Goal: Information Seeking & Learning: Learn about a topic

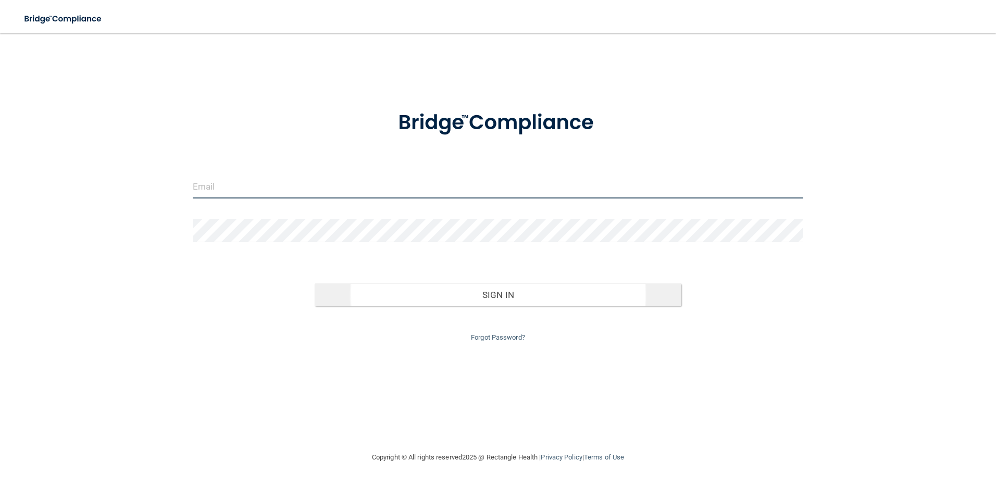
type input "[PERSON_NAME][EMAIL_ADDRESS][DOMAIN_NAME]"
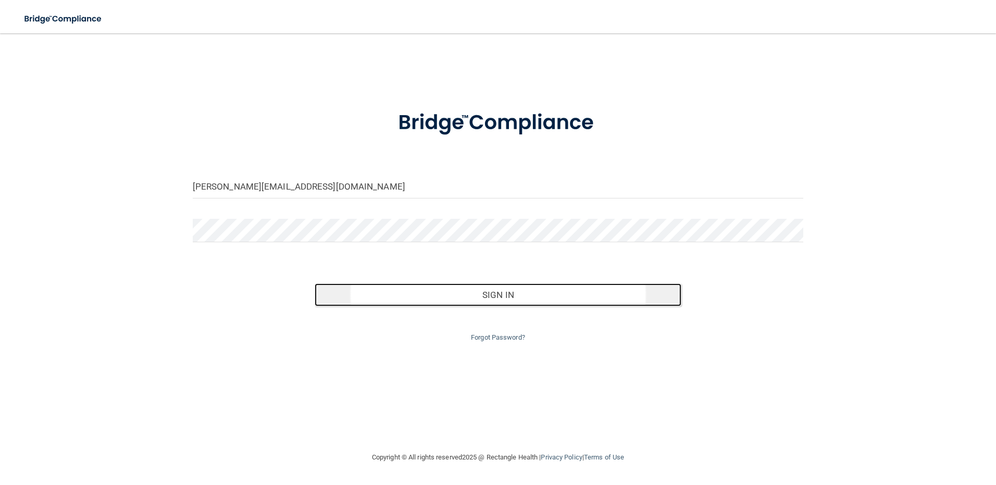
click at [500, 292] on button "Sign In" at bounding box center [498, 294] width 367 height 23
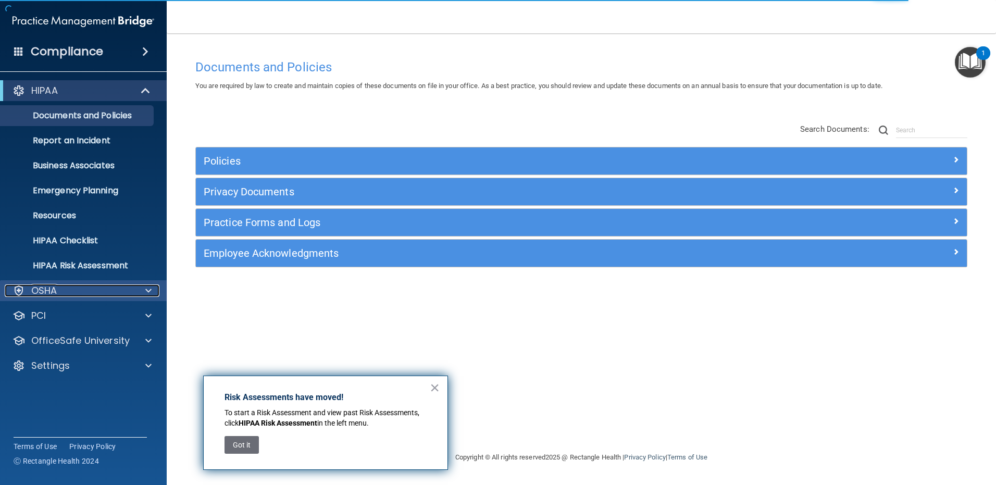
click at [146, 288] on span at bounding box center [148, 290] width 6 height 12
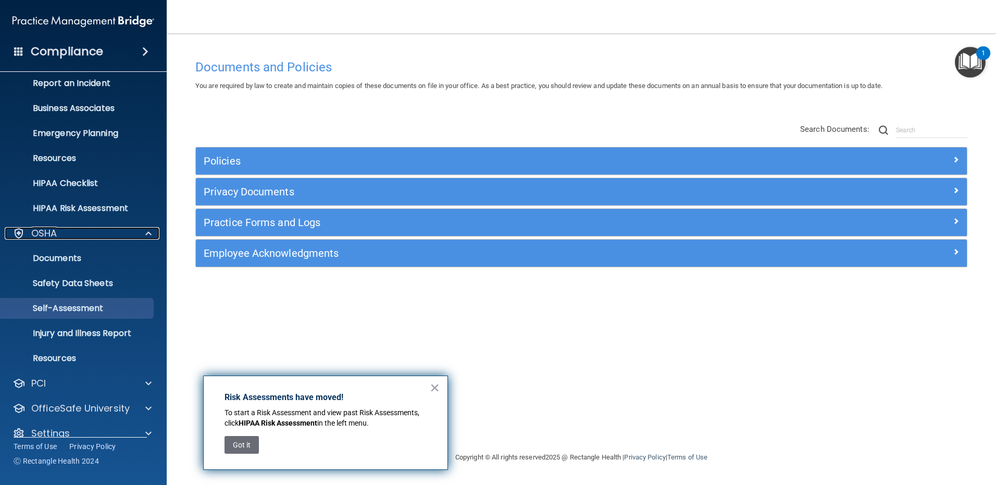
scroll to position [72, 0]
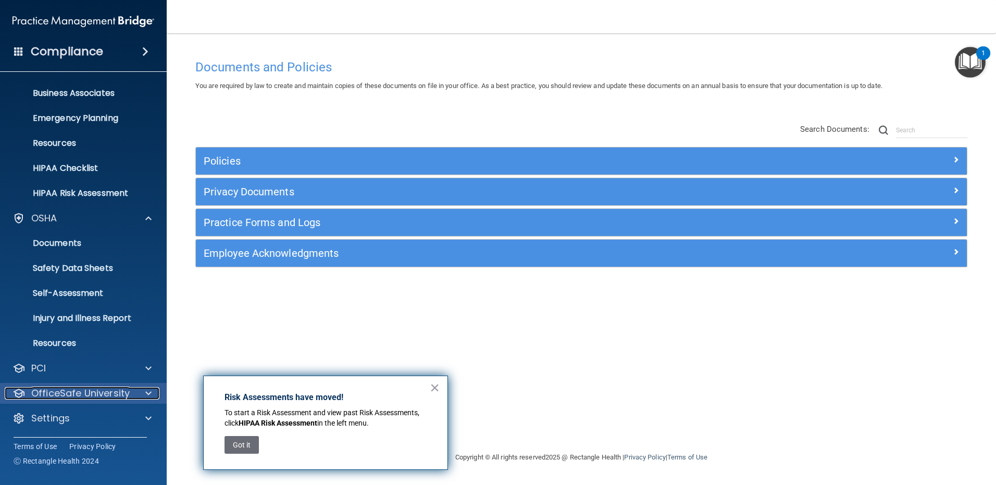
click at [81, 393] on p "OfficeSafe University" at bounding box center [80, 393] width 98 height 12
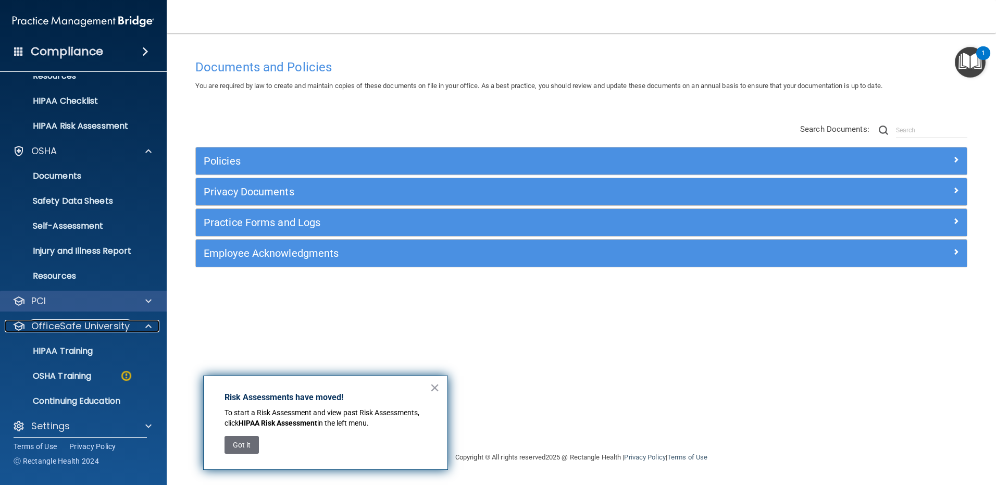
scroll to position [147, 0]
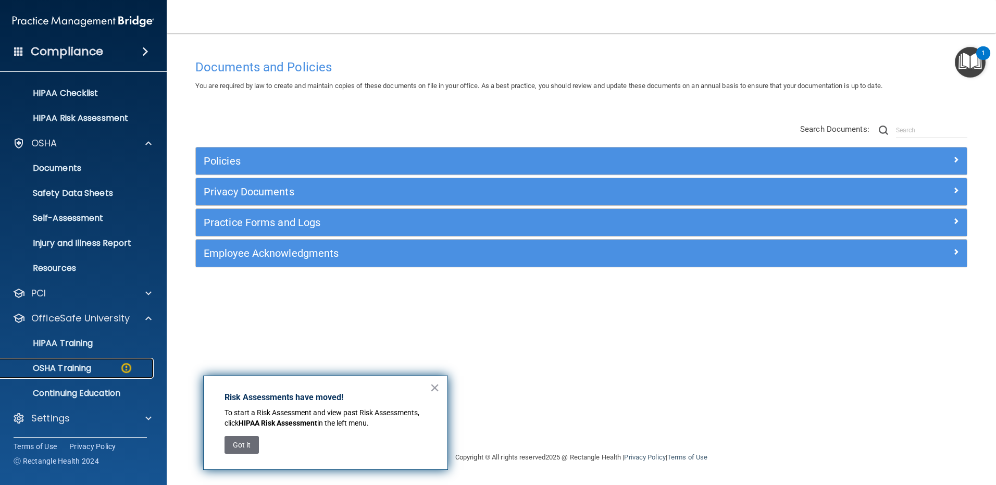
click at [88, 367] on p "OSHA Training" at bounding box center [49, 368] width 84 height 10
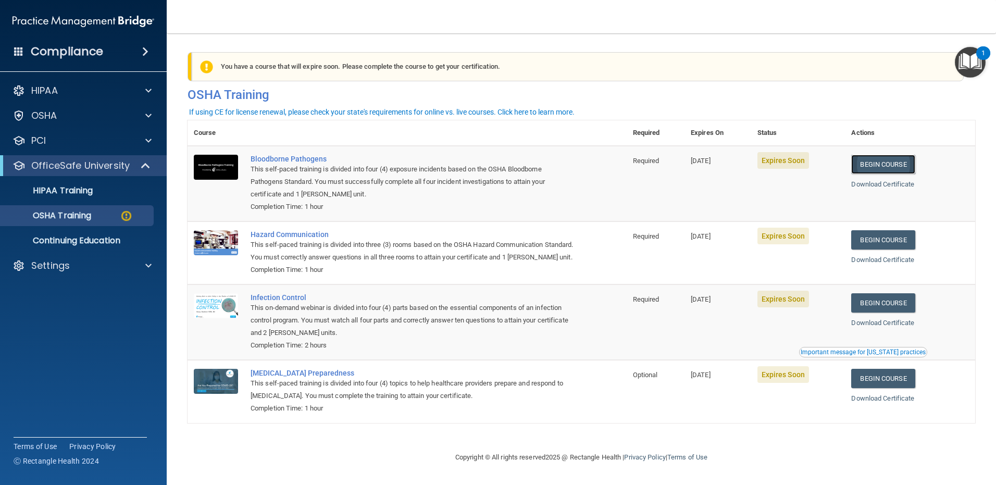
click at [886, 161] on link "Begin Course" at bounding box center [883, 164] width 64 height 19
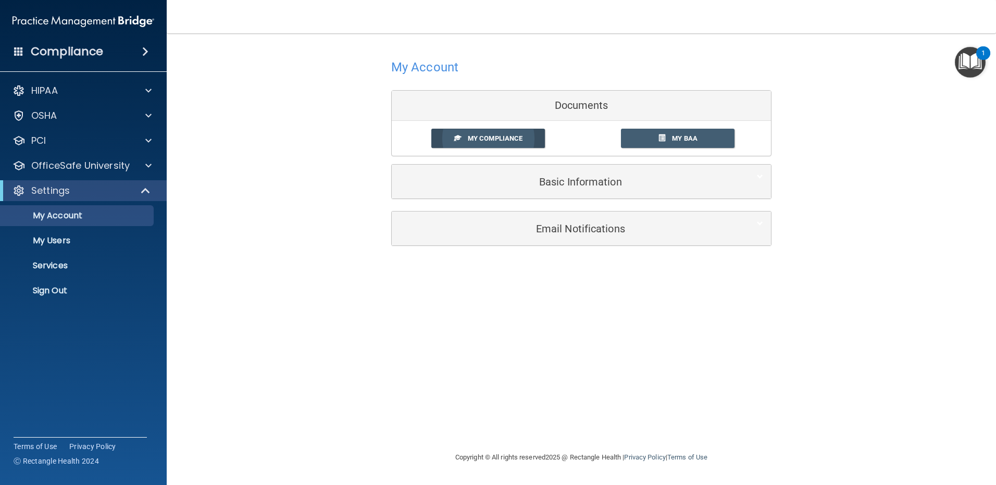
click at [488, 133] on link "My Compliance" at bounding box center [488, 138] width 114 height 19
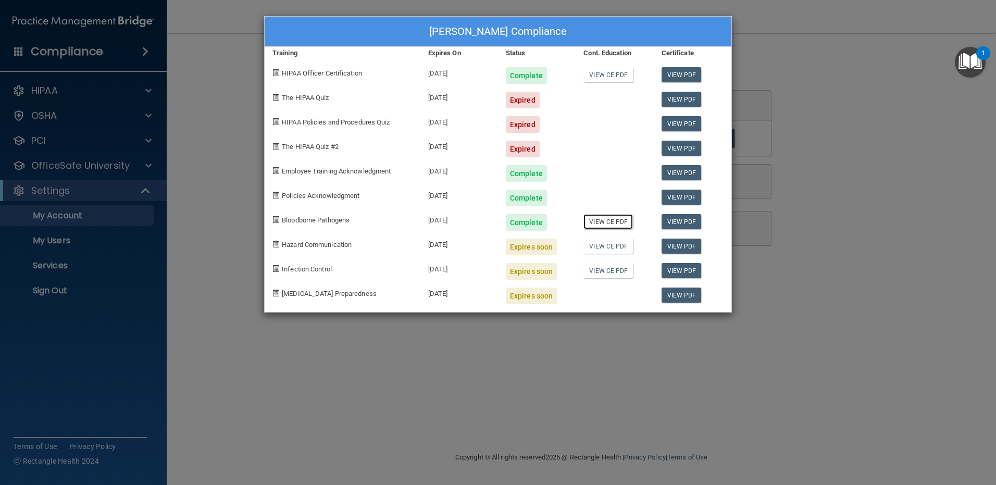
click at [612, 221] on link "View CE PDF" at bounding box center [607, 221] width 49 height 15
click at [232, 212] on div "Liz Holub's Compliance Training Expires On Status Cont. Education Certificate H…" at bounding box center [498, 242] width 996 height 485
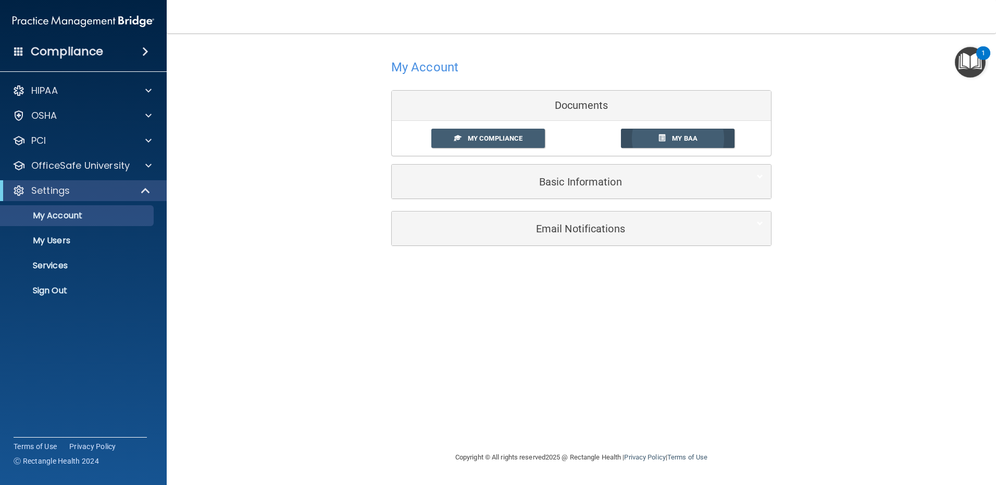
click at [681, 134] on span "My BAA" at bounding box center [685, 138] width 26 height 8
click at [91, 164] on p "OfficeSafe University" at bounding box center [80, 165] width 98 height 12
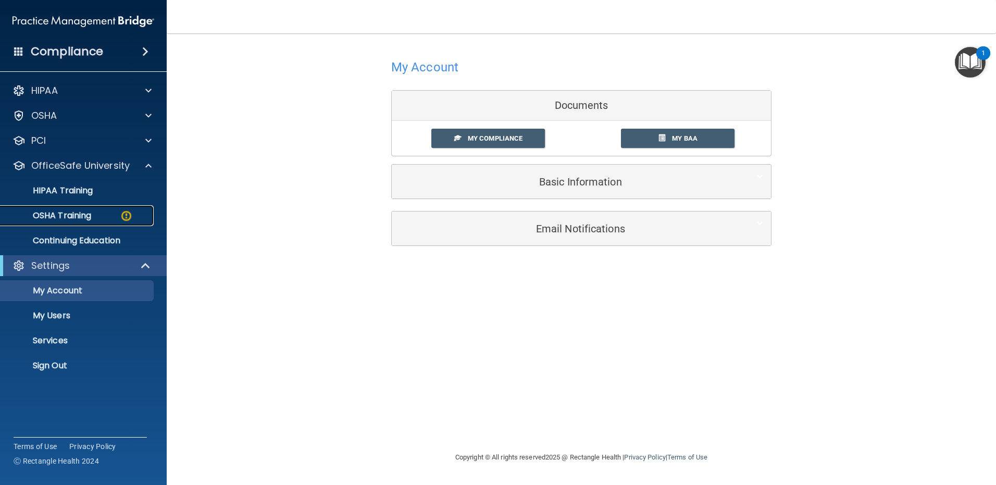
click at [65, 211] on p "OSHA Training" at bounding box center [49, 215] width 84 height 10
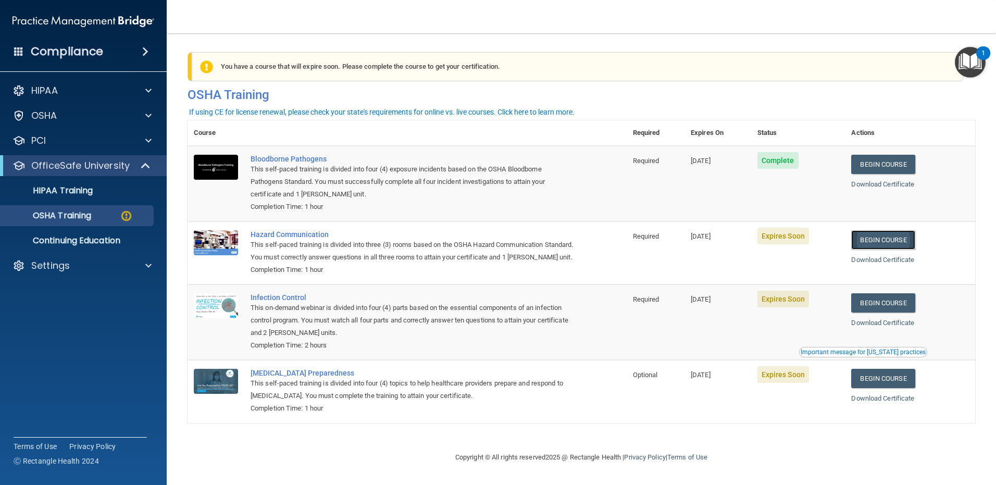
click at [872, 236] on link "Begin Course" at bounding box center [883, 239] width 64 height 19
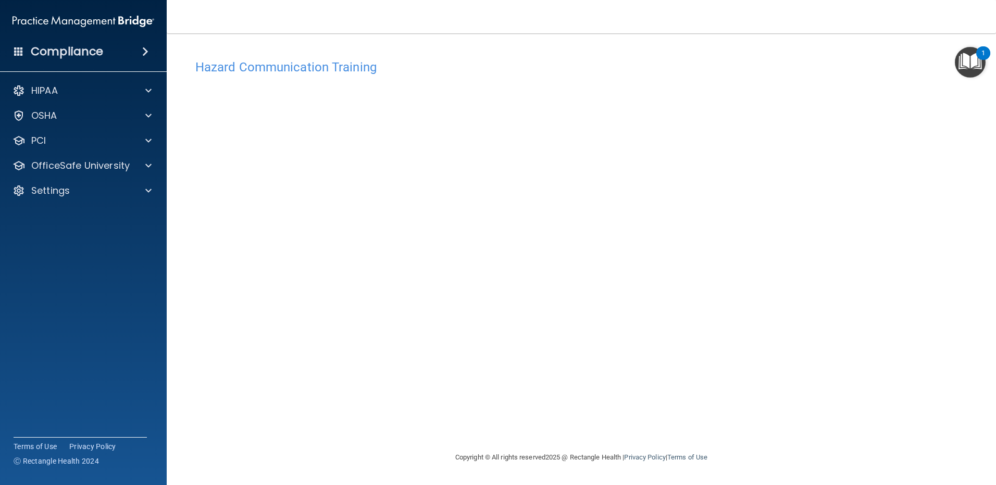
click at [973, 56] on img "Open Resource Center, 1 new notification" at bounding box center [969, 62] width 31 height 31
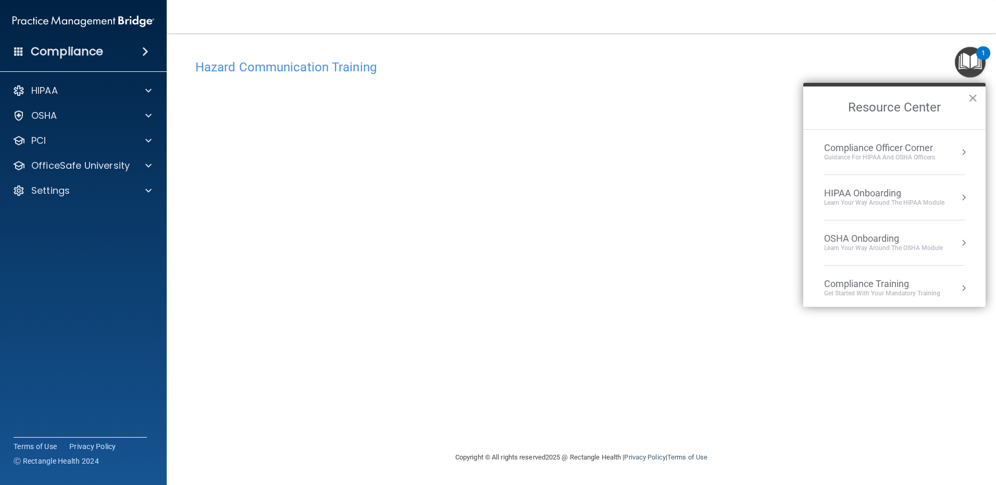
click at [870, 60] on h4 "Hazard Communication Training" at bounding box center [581, 67] width 772 height 14
click at [970, 56] on img "Open Resource Center, 1 new notification" at bounding box center [969, 62] width 31 height 31
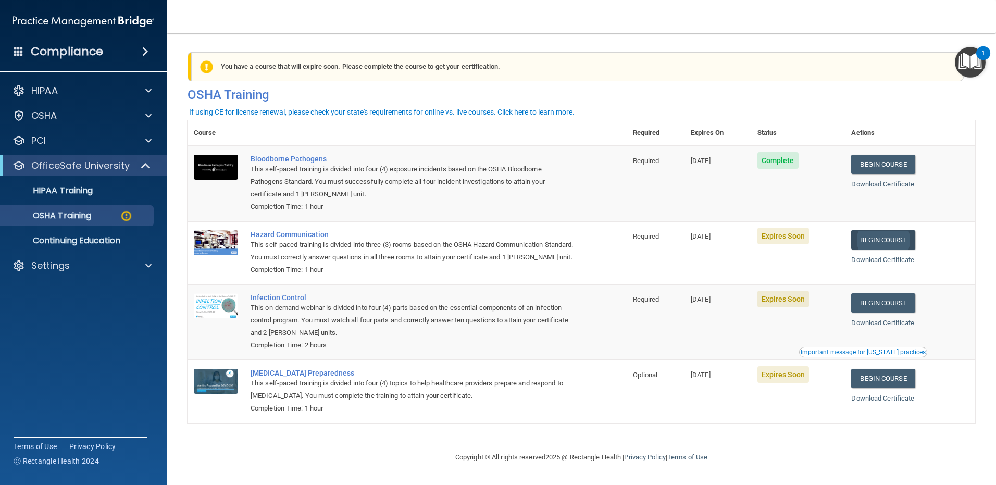
click at [881, 238] on link "Begin Course" at bounding box center [883, 239] width 64 height 19
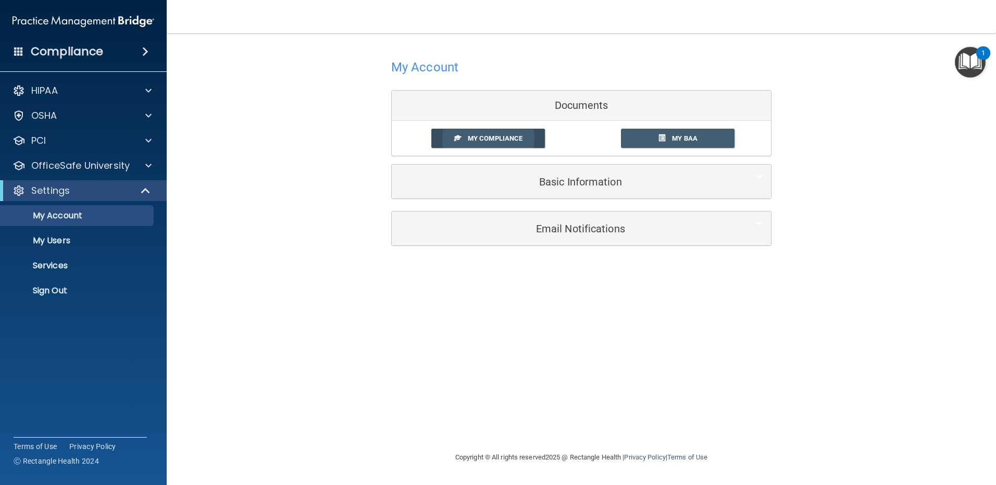
click at [479, 133] on link "My Compliance" at bounding box center [488, 138] width 114 height 19
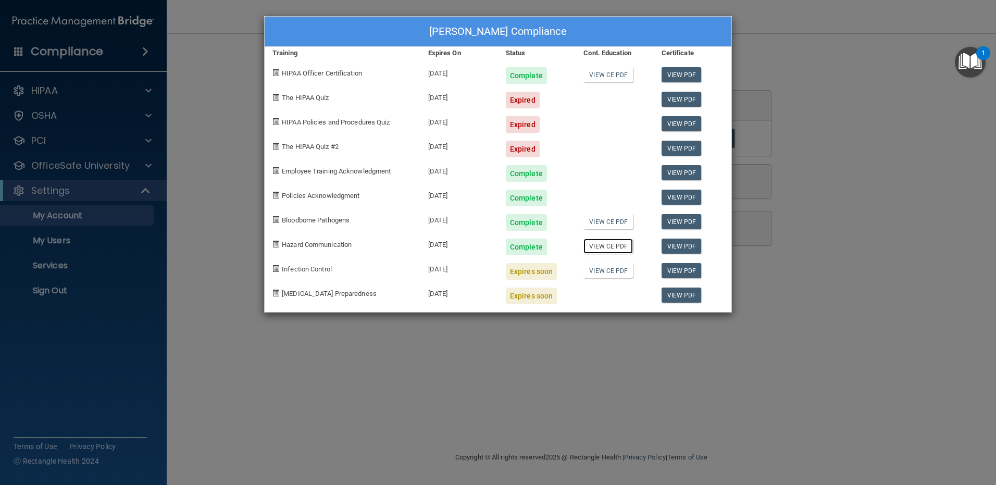
click at [608, 243] on link "View CE PDF" at bounding box center [607, 245] width 49 height 15
click at [80, 91] on div "Liz Holub's Compliance Training Expires On Status Cont. Education Certificate H…" at bounding box center [498, 242] width 996 height 485
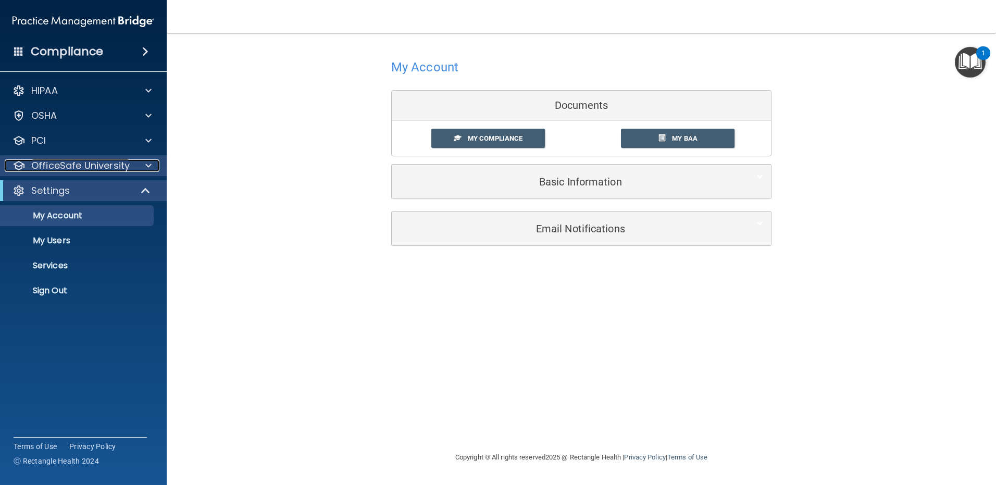
click at [89, 165] on p "OfficeSafe University" at bounding box center [80, 165] width 98 height 12
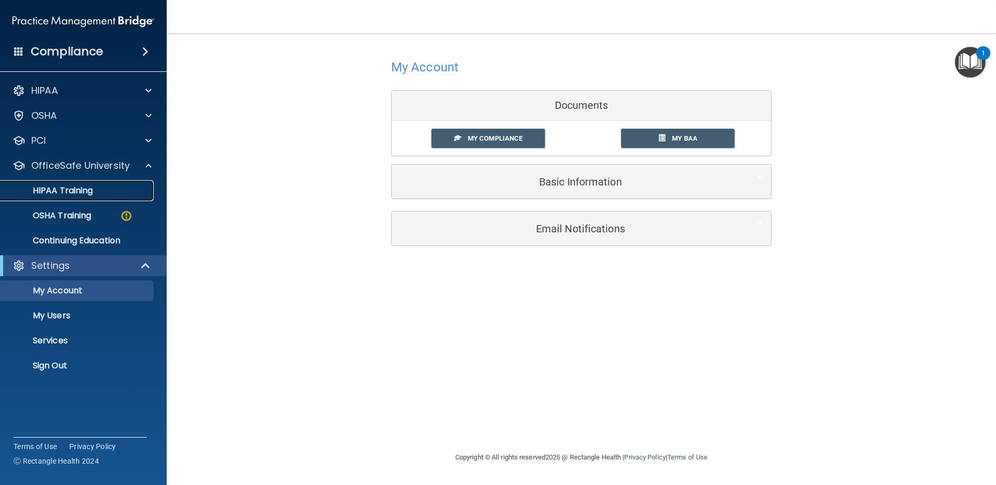
click at [83, 188] on p "HIPAA Training" at bounding box center [50, 190] width 86 height 10
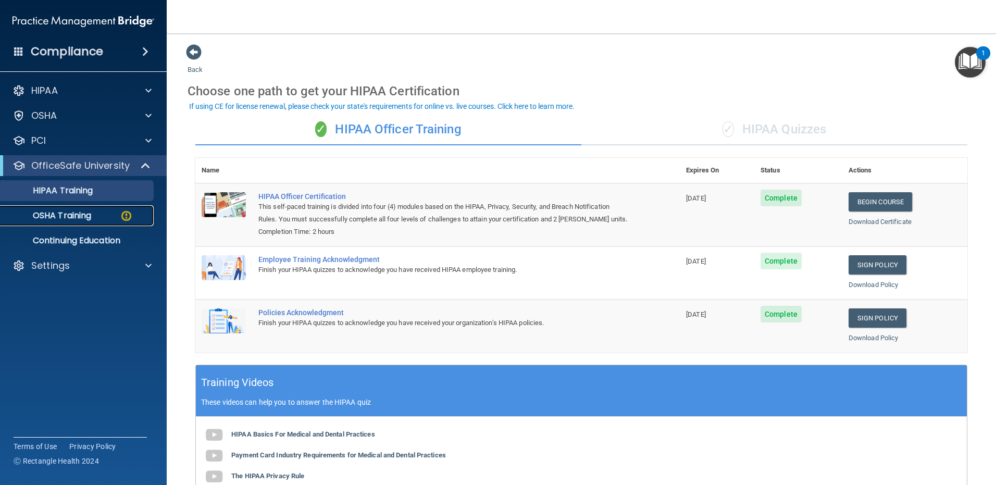
click at [81, 212] on p "OSHA Training" at bounding box center [49, 215] width 84 height 10
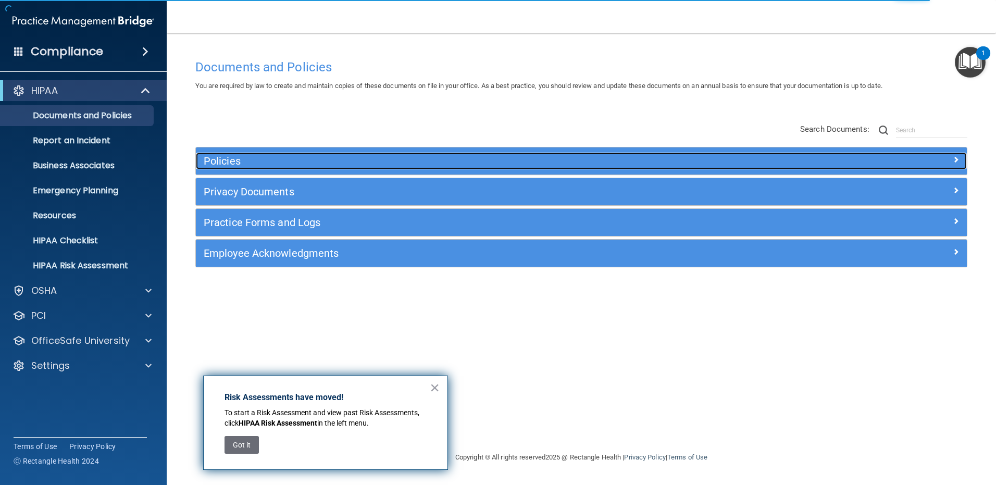
click at [953, 157] on span at bounding box center [955, 159] width 6 height 12
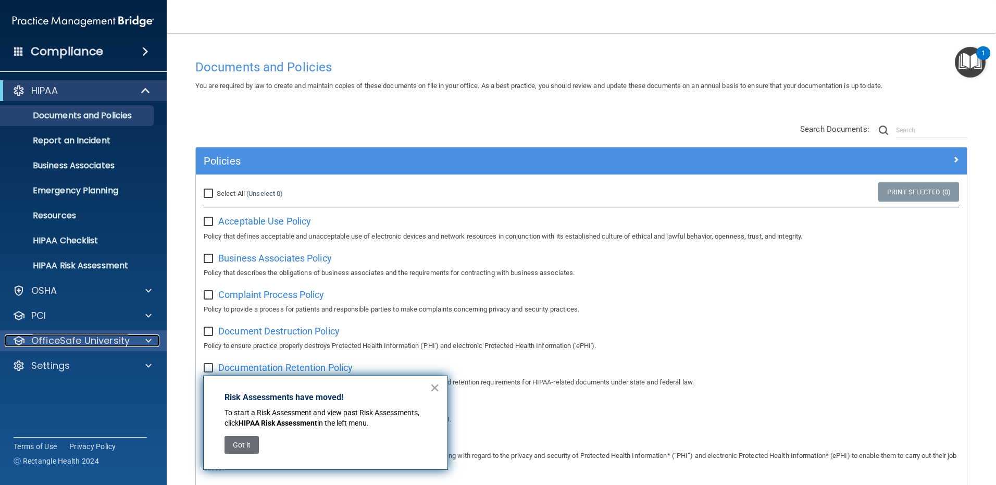
click at [88, 335] on p "OfficeSafe University" at bounding box center [80, 340] width 98 height 12
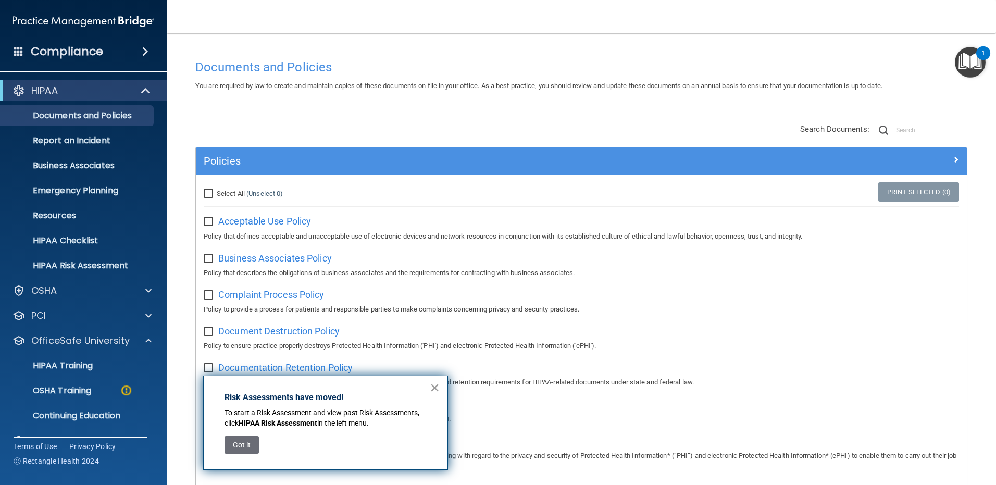
click at [434, 385] on button "×" at bounding box center [435, 387] width 10 height 17
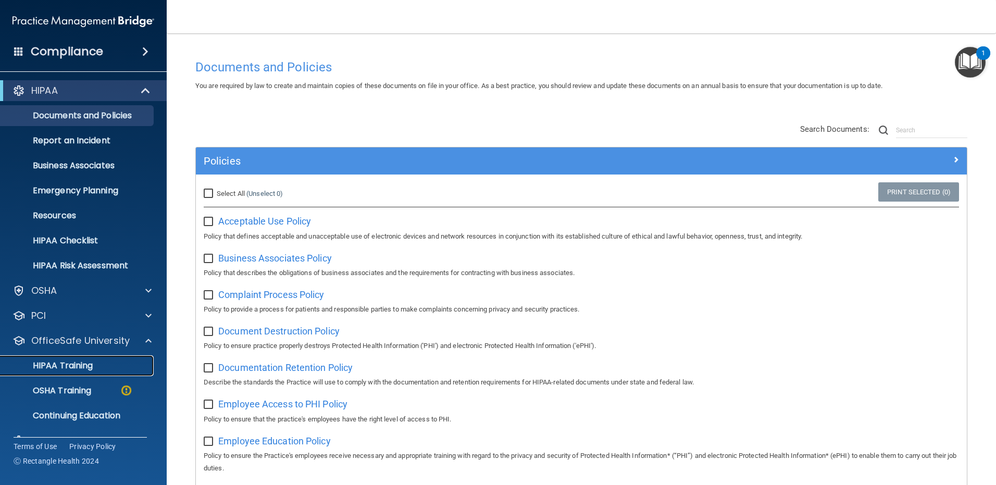
click at [77, 362] on p "HIPAA Training" at bounding box center [50, 365] width 86 height 10
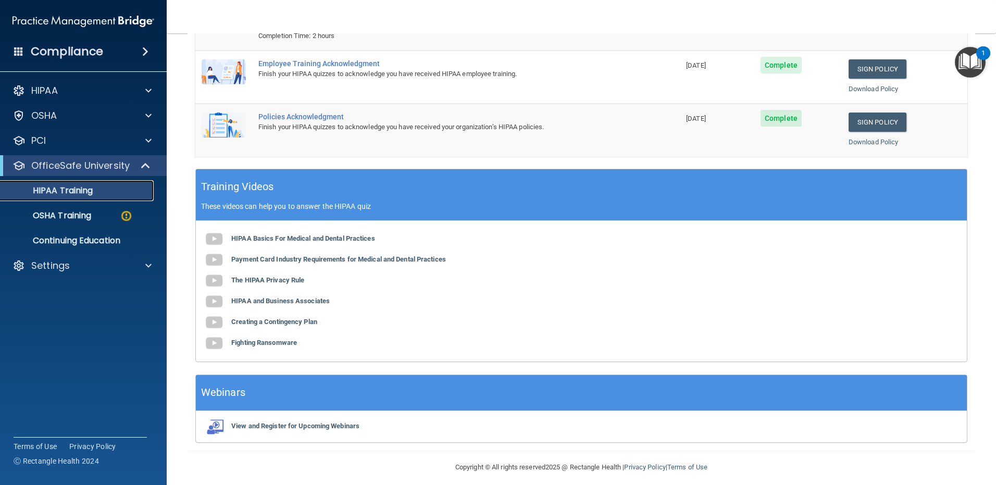
scroll to position [204, 0]
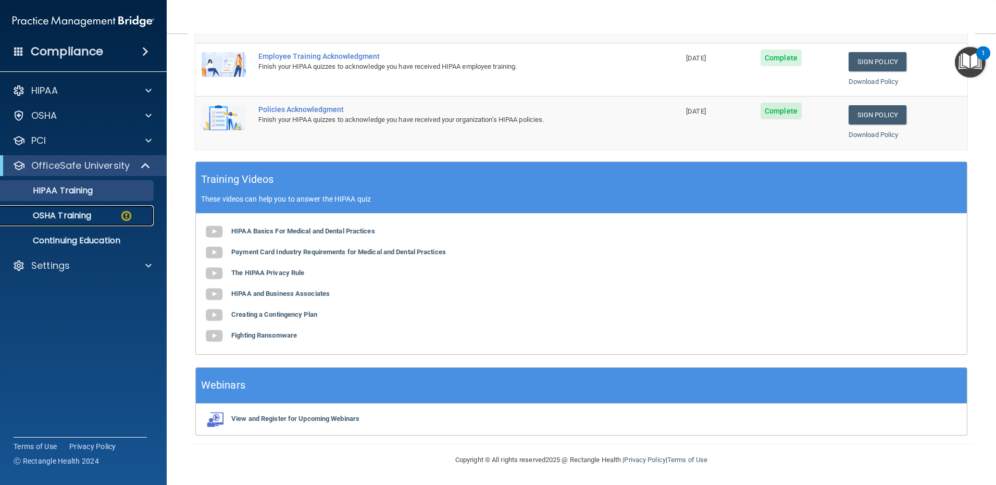
click at [54, 213] on p "OSHA Training" at bounding box center [49, 215] width 84 height 10
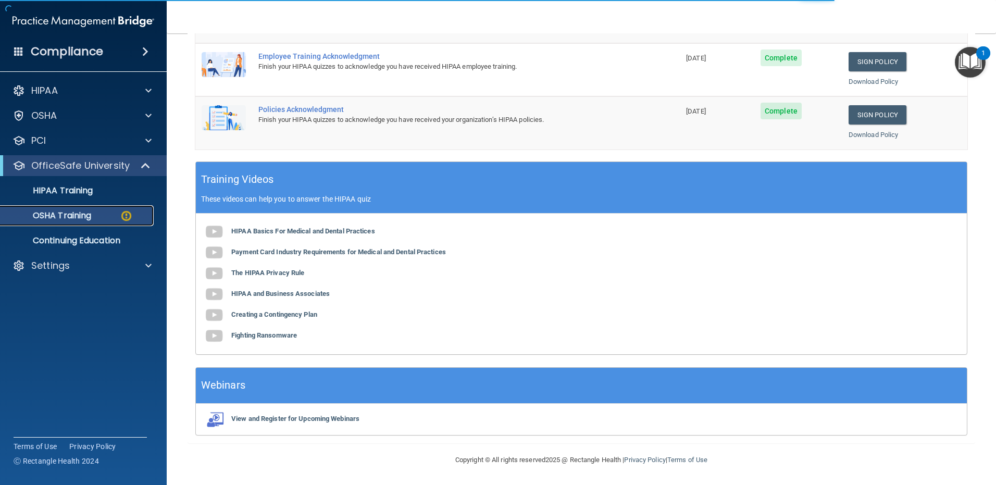
scroll to position [7, 0]
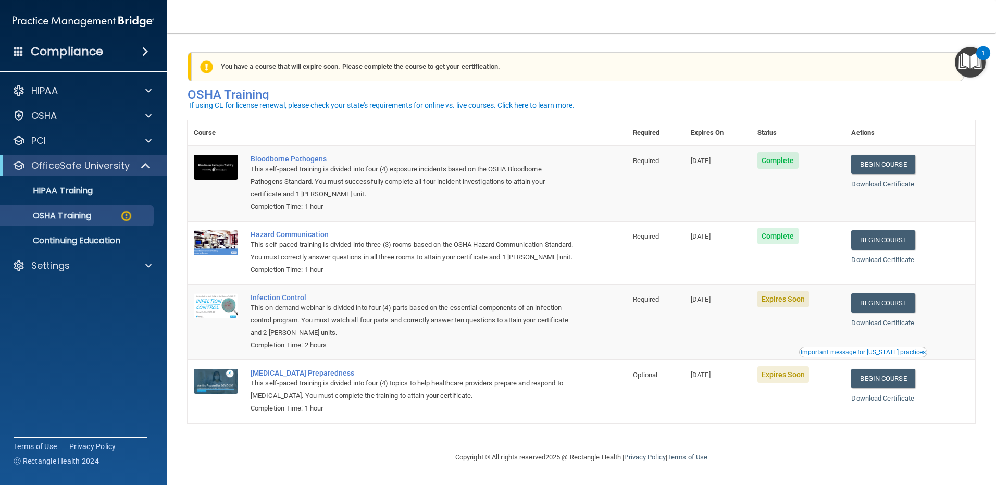
click at [977, 46] on div "1" at bounding box center [983, 53] width 14 height 14
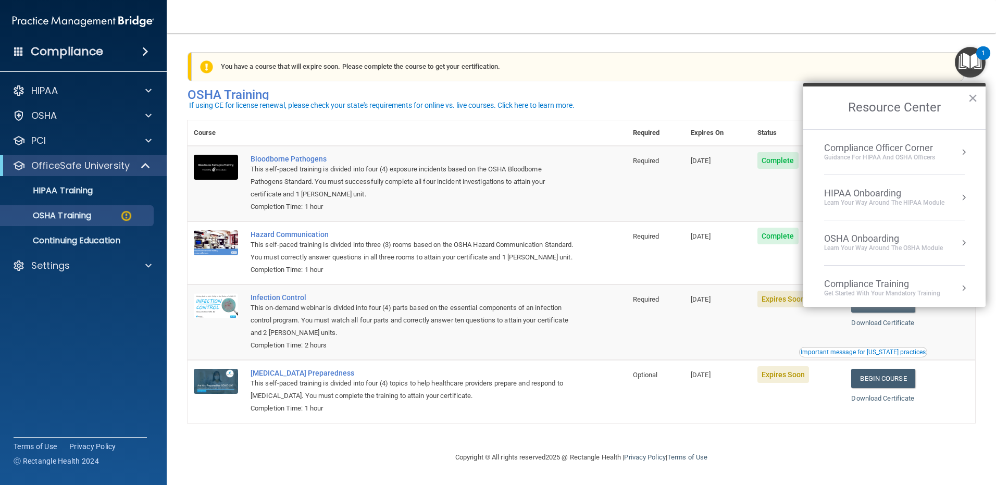
click at [973, 54] on img "Open Resource Center, 1 new notification" at bounding box center [969, 62] width 31 height 31
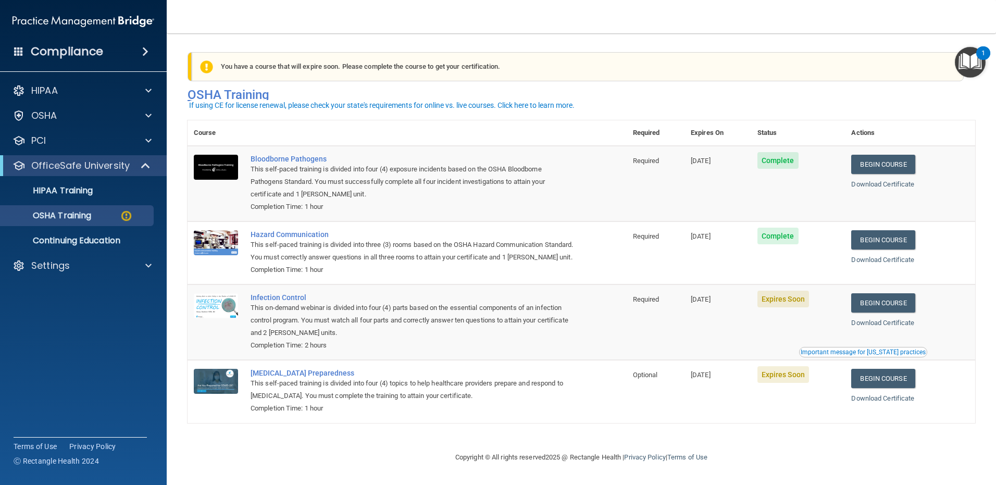
click at [888, 87] on h4 "OSHA Training" at bounding box center [580, 94] width 787 height 15
